Goal: Transaction & Acquisition: Subscribe to service/newsletter

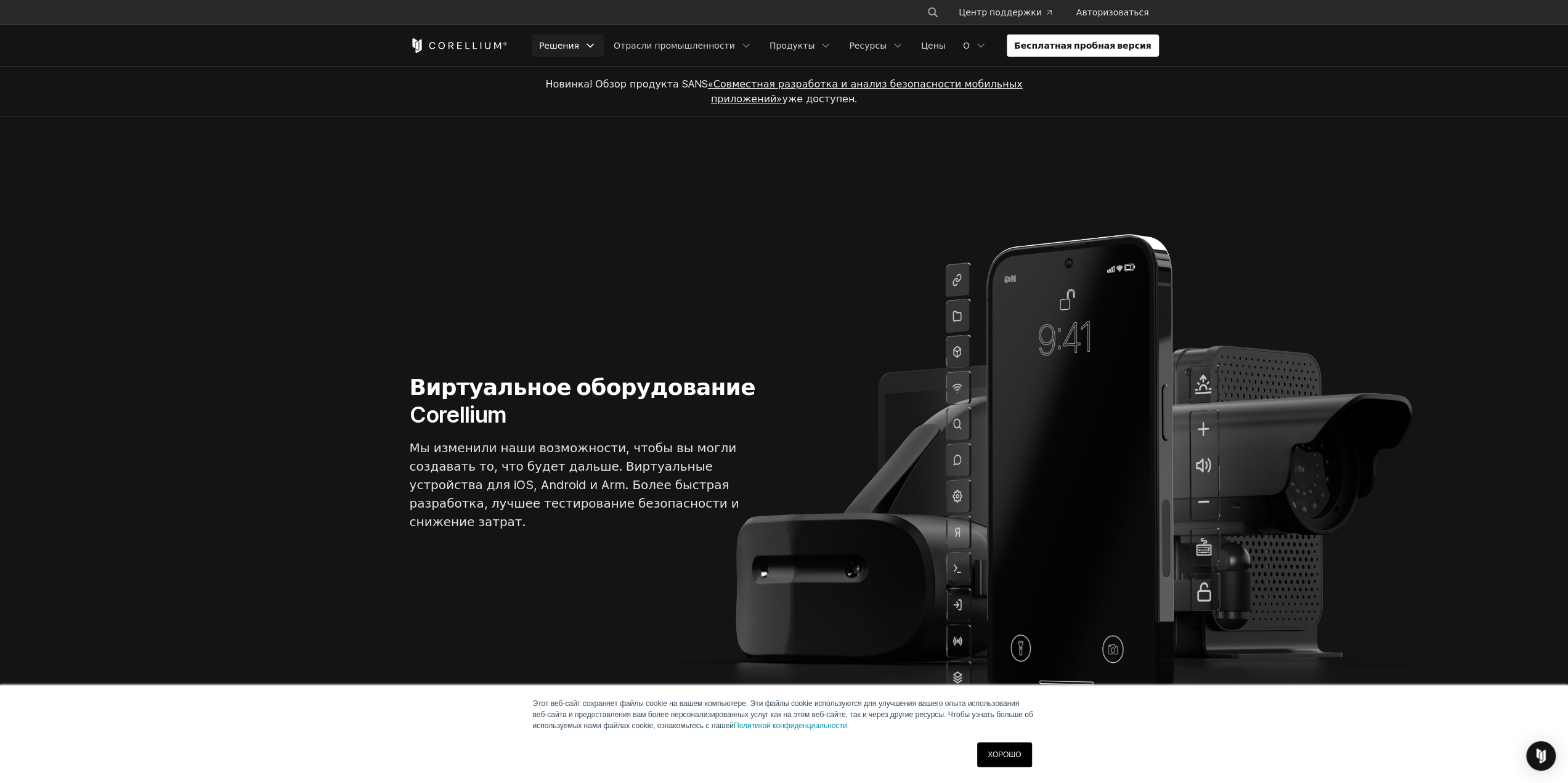
click at [579, 49] on font "Решения" at bounding box center [559, 45] width 40 height 11
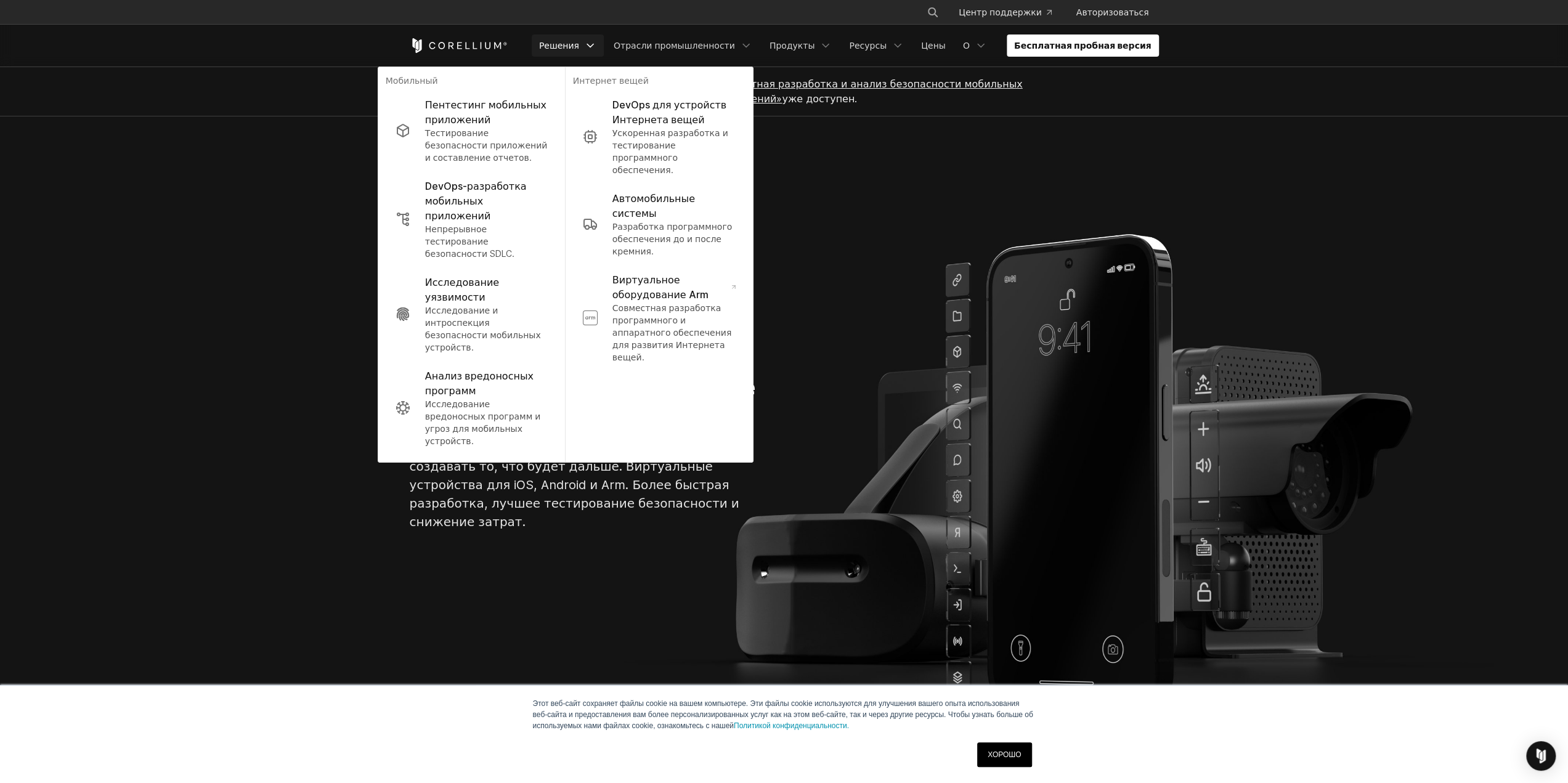
click at [1114, 32] on div "Бесплатная пробная версия" at bounding box center [784, 45] width 749 height 42
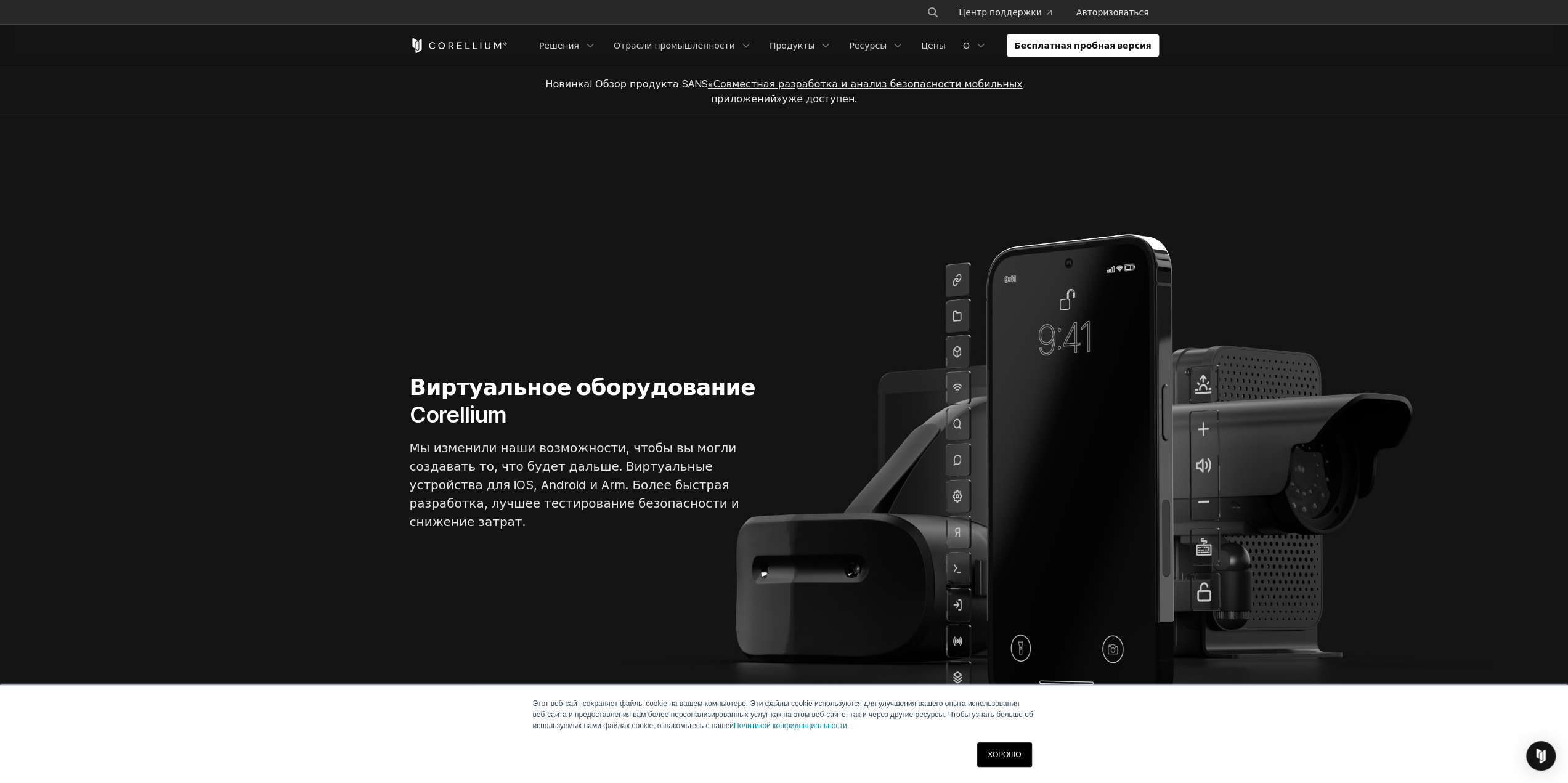
click at [1111, 44] on font "Бесплатная пробная версия" at bounding box center [1082, 45] width 137 height 11
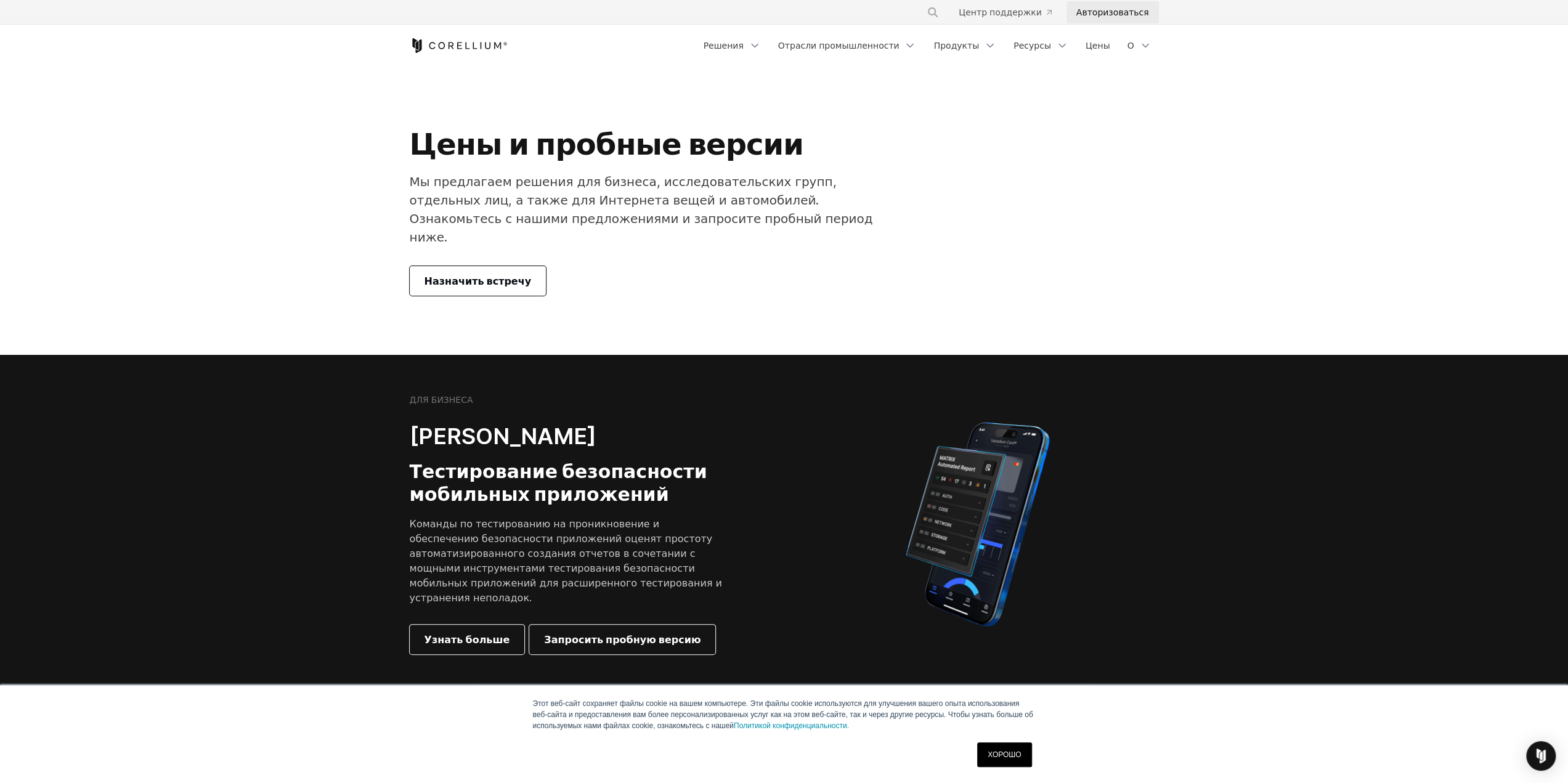
click at [1087, 11] on font "Авторизоваться" at bounding box center [1112, 11] width 73 height 11
click at [466, 272] on link "Назначить встречу" at bounding box center [477, 281] width 136 height 29
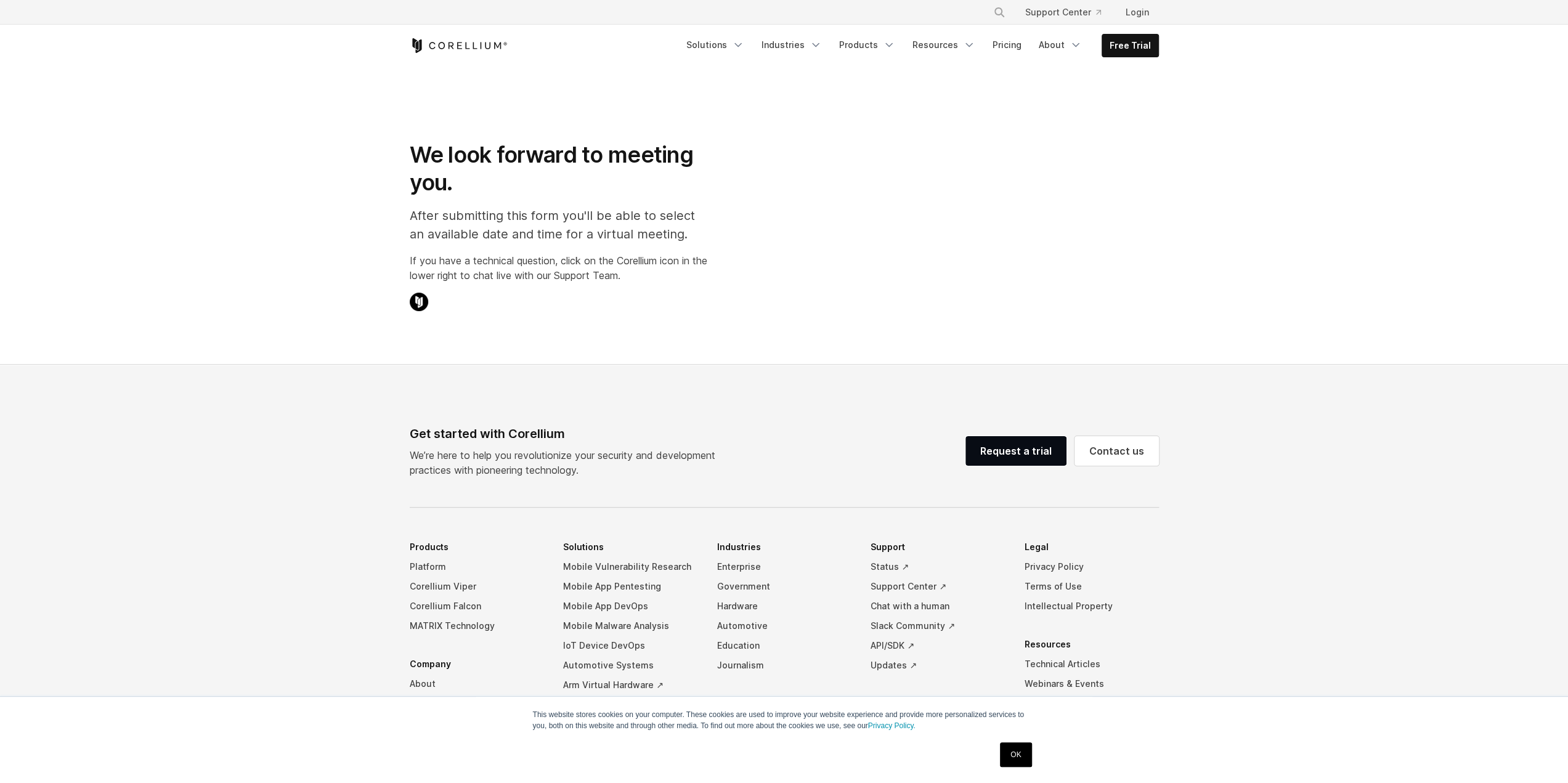
select select "**"
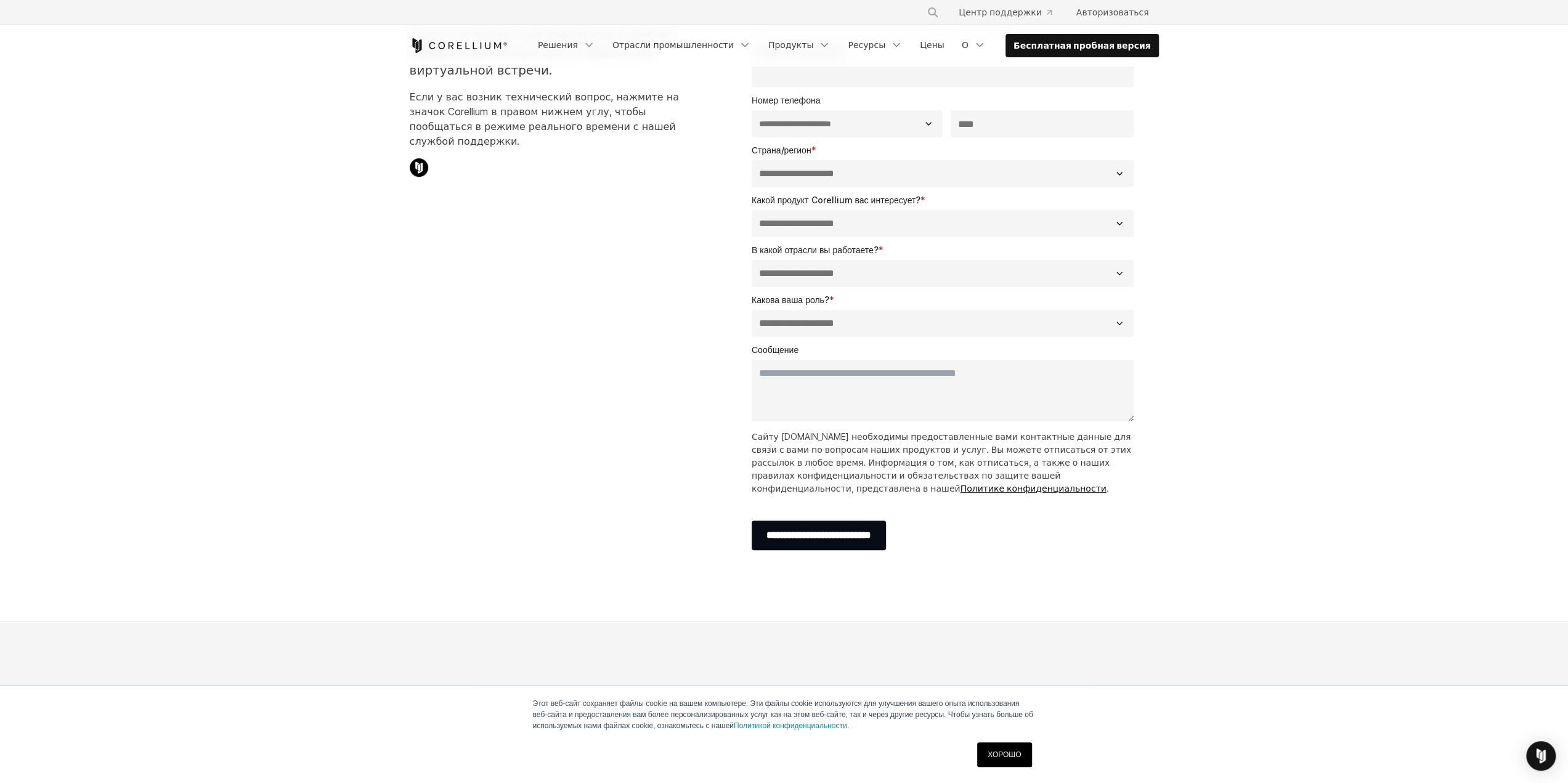
scroll to position [246, 0]
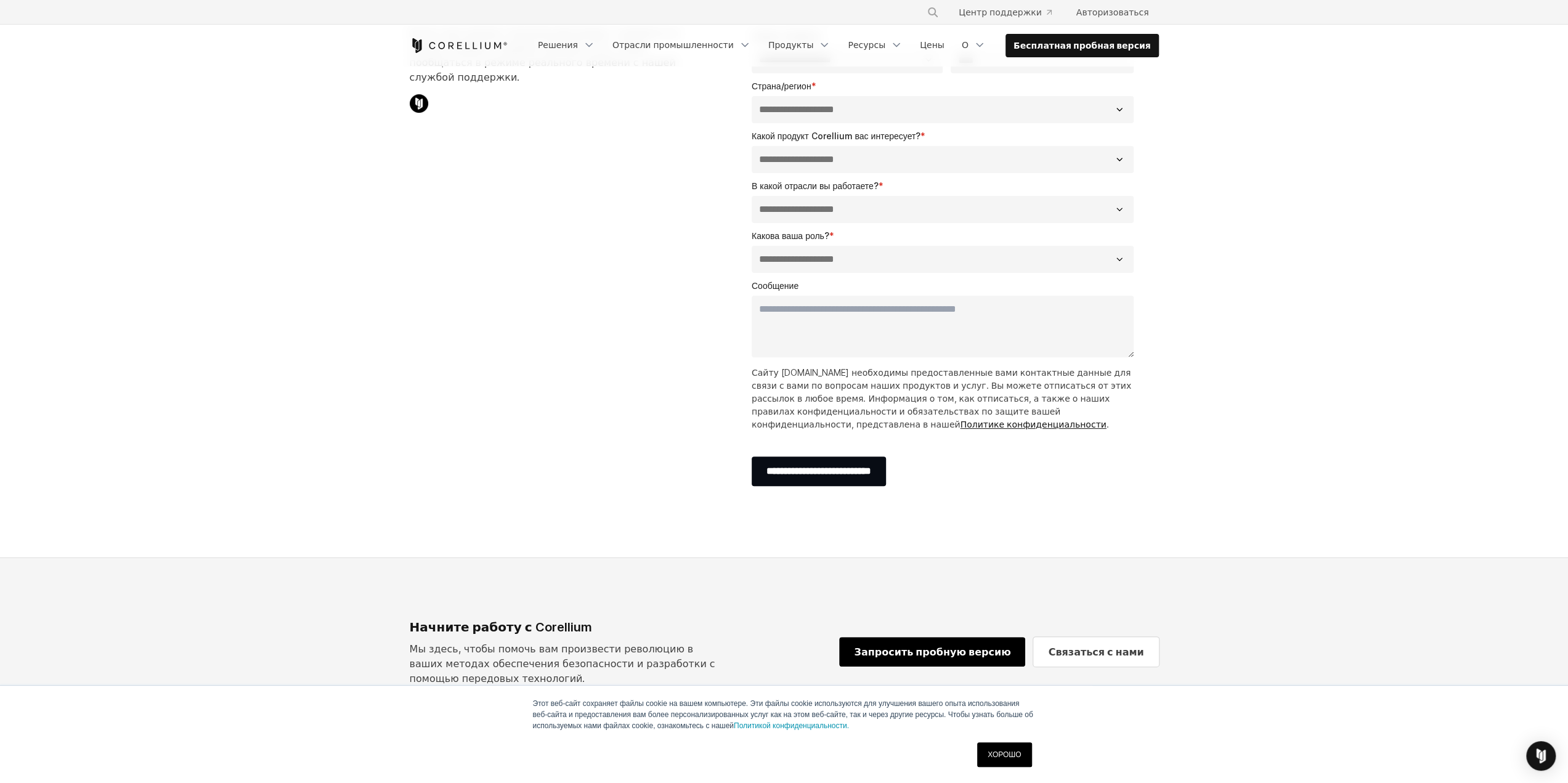
click at [918, 649] on font "Запросить пробную версию" at bounding box center [931, 651] width 157 height 12
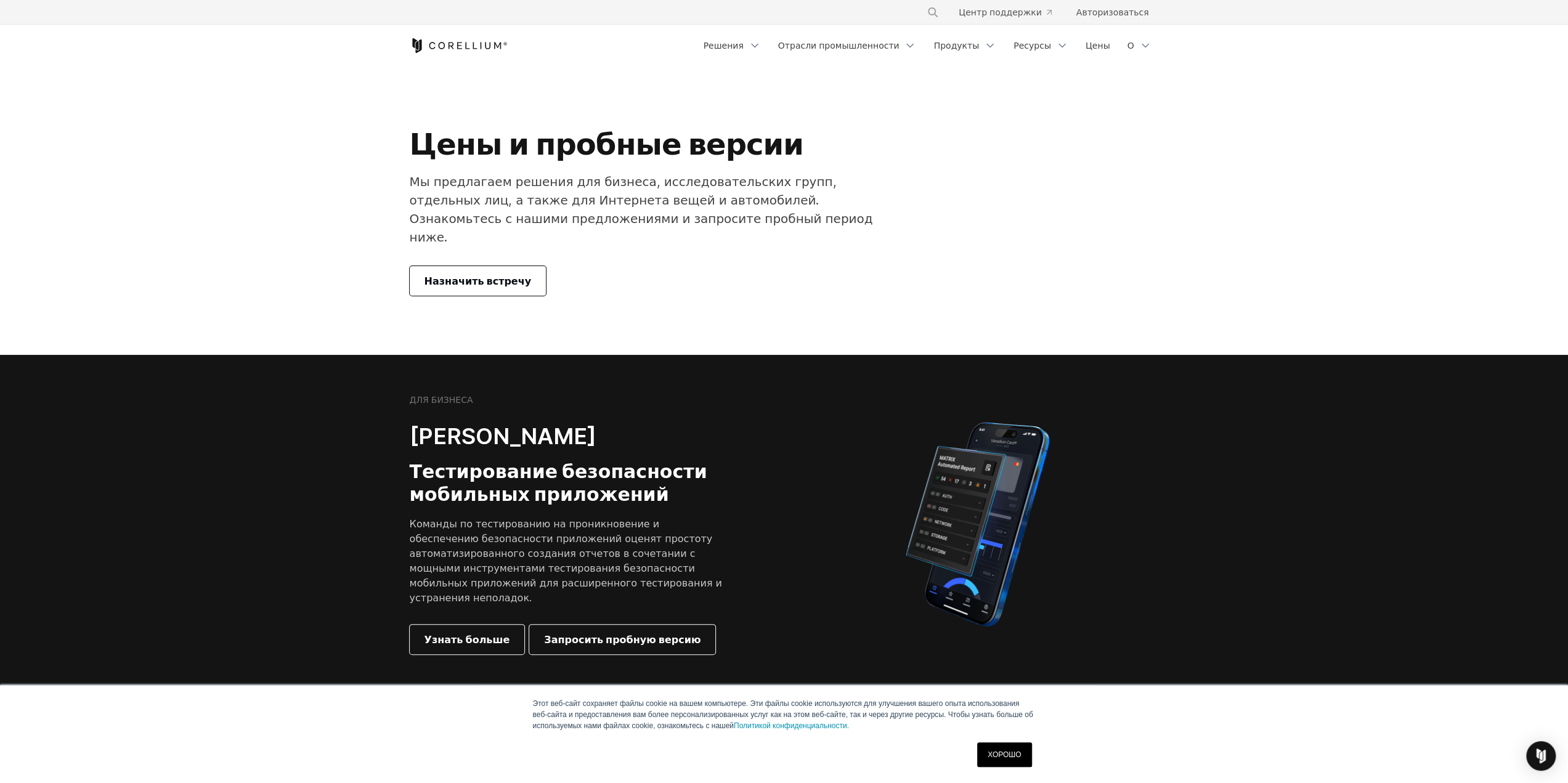
drag, startPoint x: 0, startPoint y: 0, endPoint x: 735, endPoint y: 527, distance: 904.4
click at [733, 530] on div "ДЛЯ БИЗНЕСА Кореллиум Вайпер Тестирование безопасности мобильных приложений Ком…" at bounding box center [581, 524] width 345 height 260
click at [619, 632] on font "Запросить пробную версию" at bounding box center [622, 639] width 157 height 15
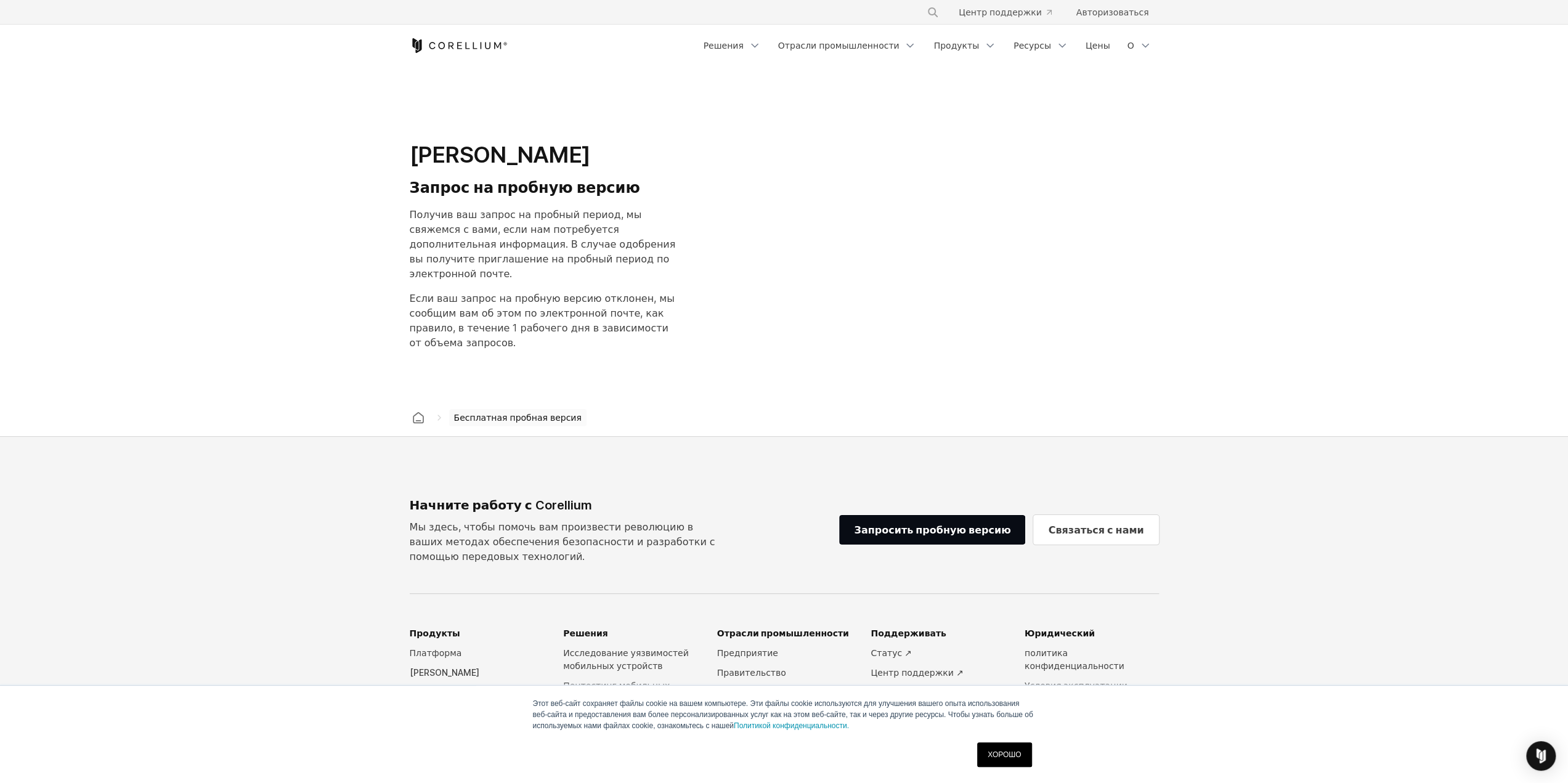
select select "**"
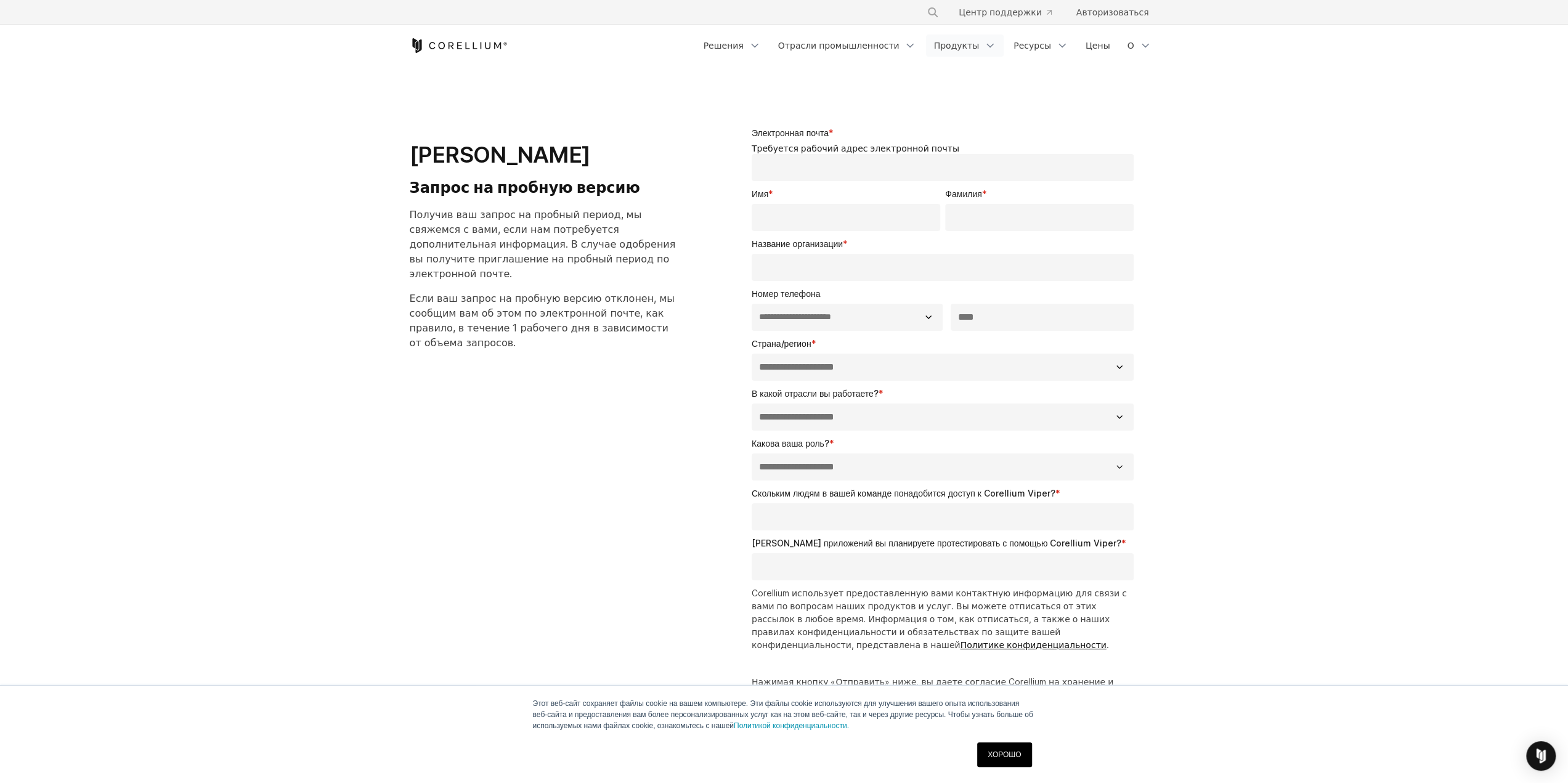
click at [978, 42] on font "Продукты" at bounding box center [956, 45] width 45 height 11
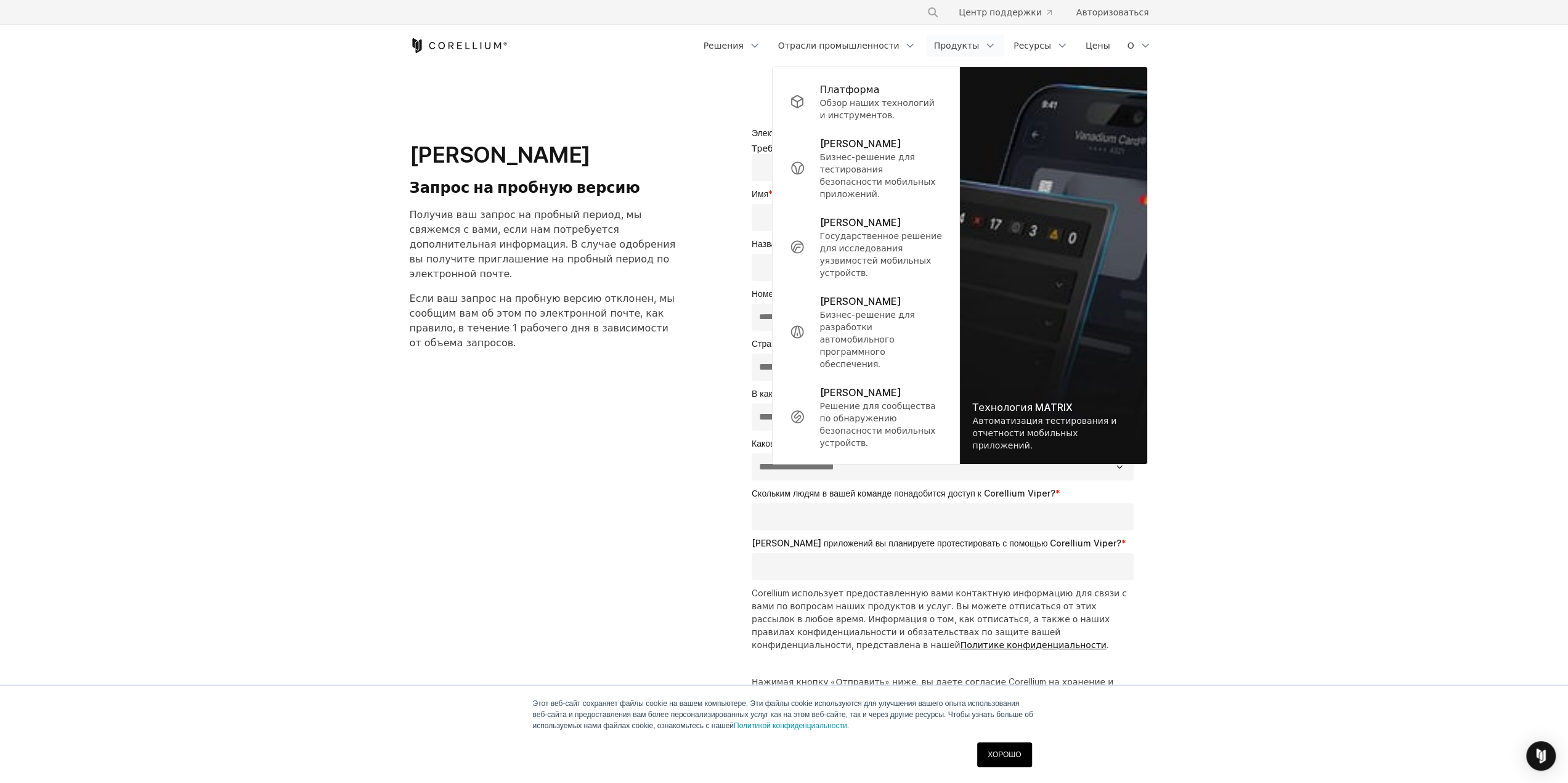
click at [478, 50] on icon "Кореллиум Дом" at bounding box center [458, 45] width 98 height 15
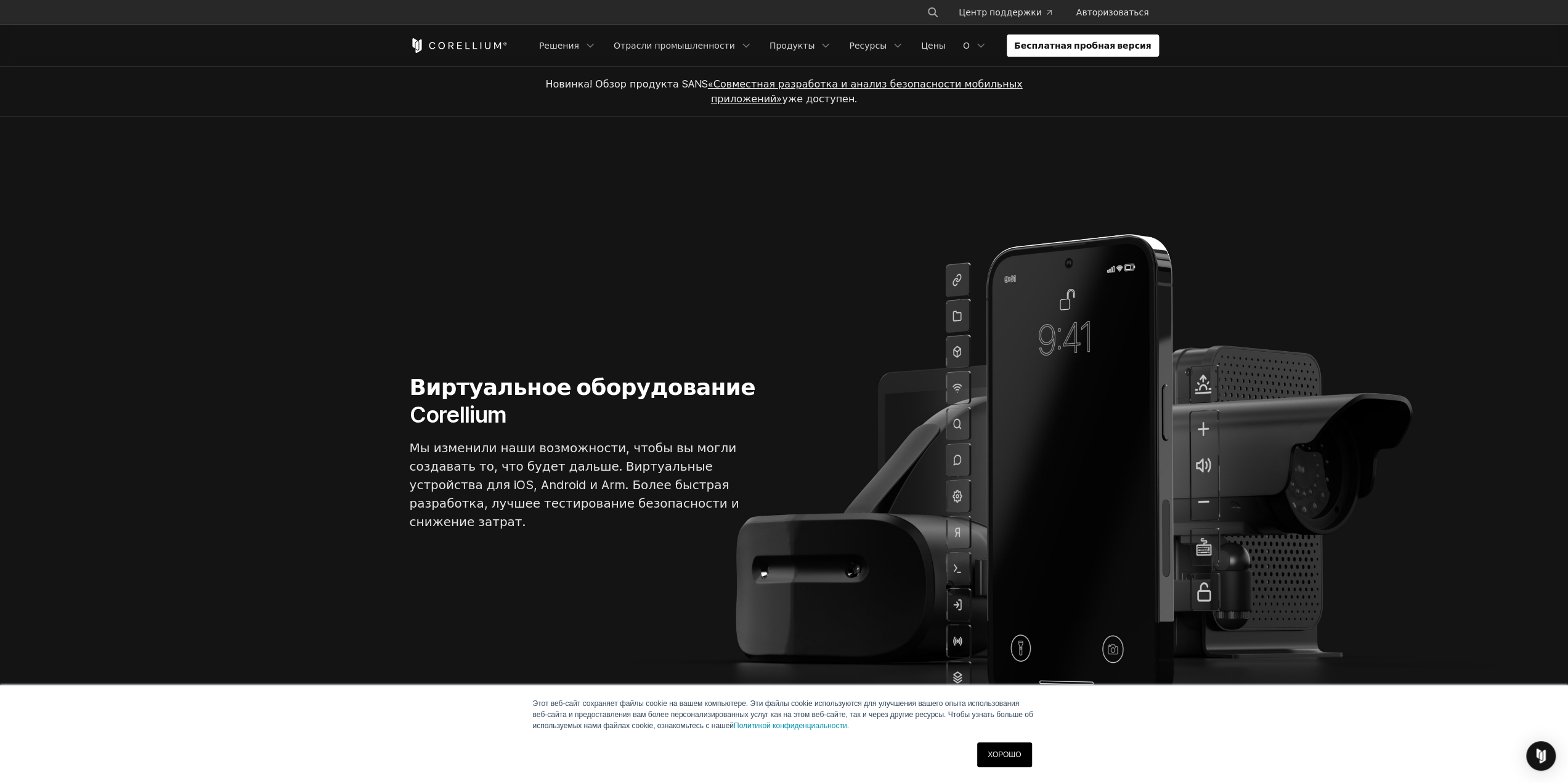
click at [1063, 41] on font "Бесплатная пробная версия" at bounding box center [1082, 45] width 137 height 11
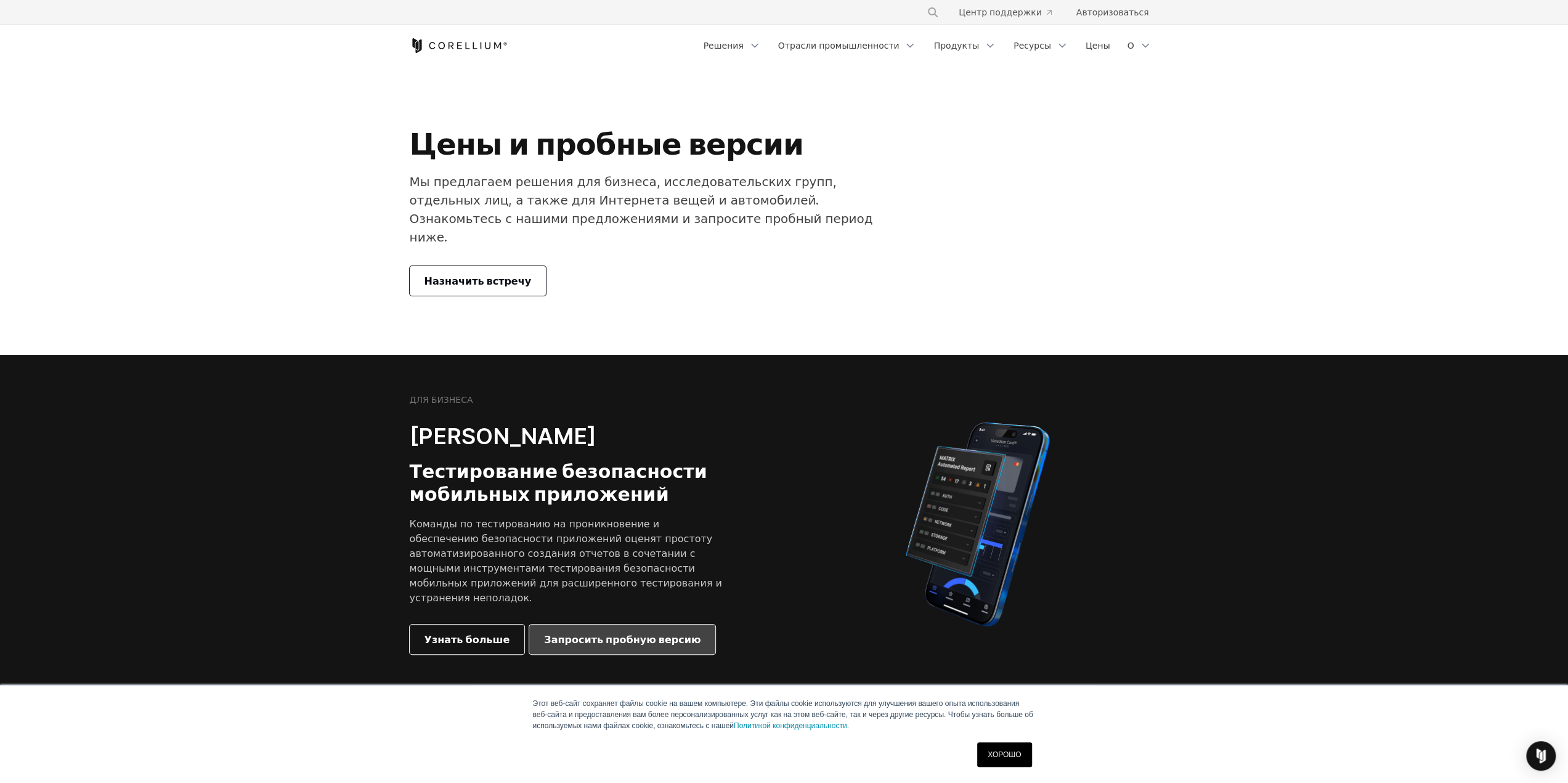
click at [572, 634] on font "Запросить пробную версию" at bounding box center [622, 639] width 157 height 12
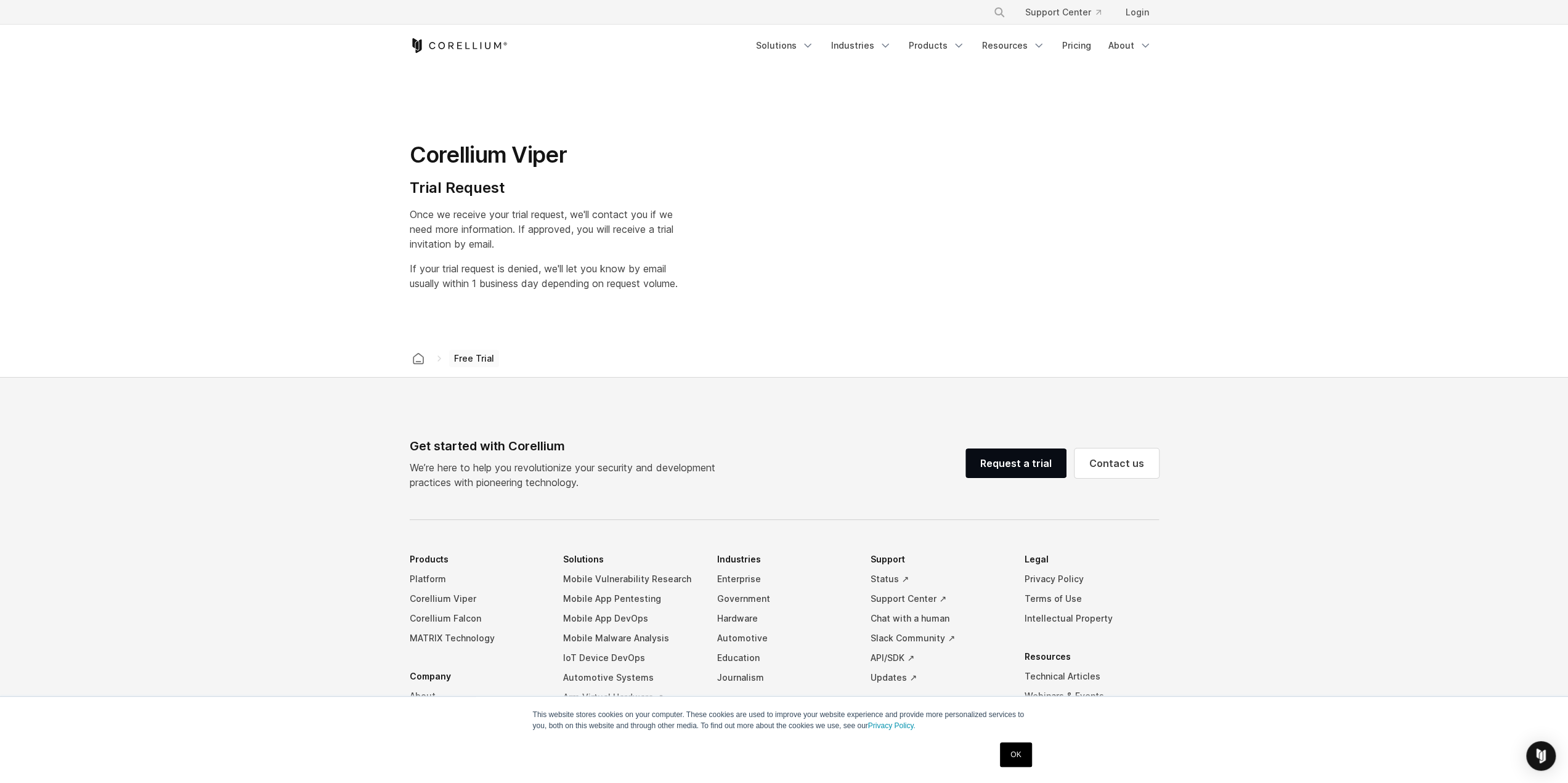
select select "**"
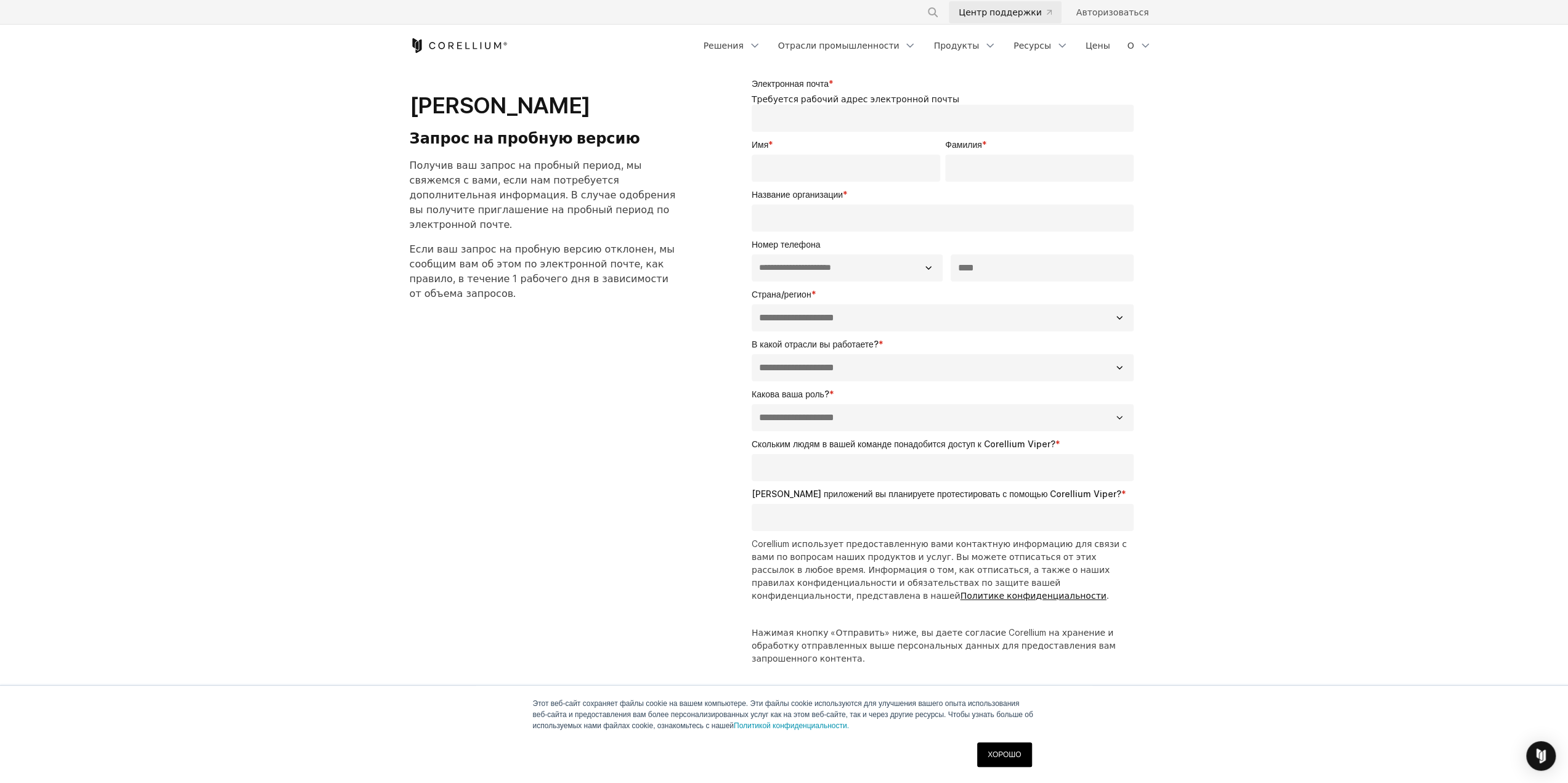
scroll to position [62, 0]
